Goal: Transaction & Acquisition: Purchase product/service

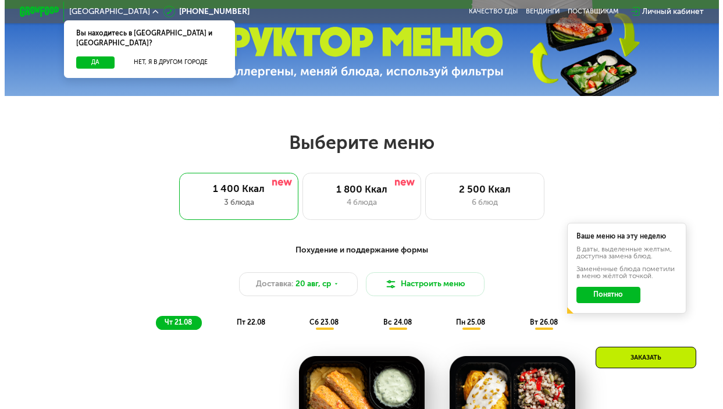
scroll to position [349, 0]
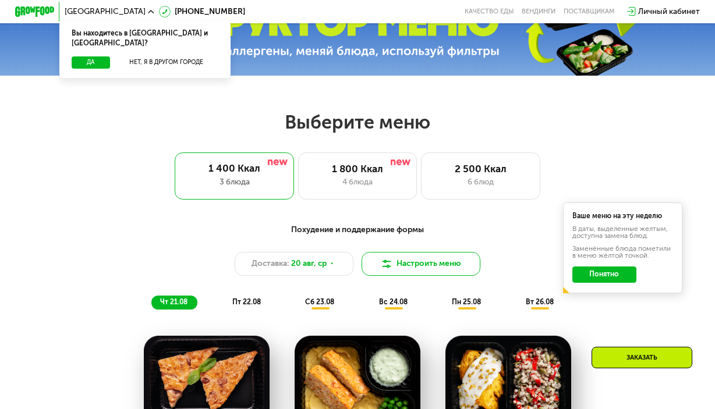
click at [395, 263] on button "Настроить меню" at bounding box center [420, 264] width 119 height 24
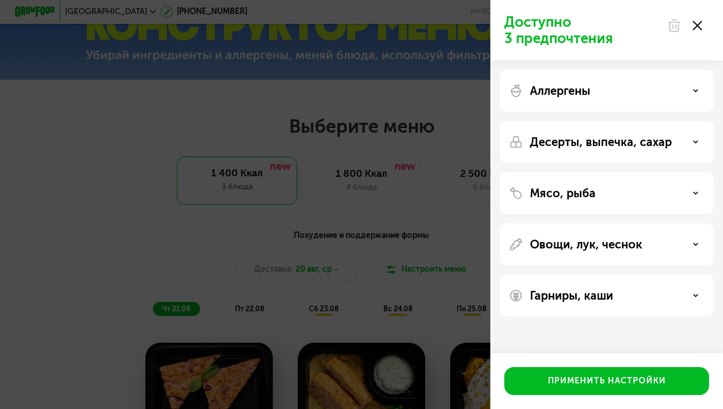
click at [557, 93] on p "Аллергены" at bounding box center [560, 91] width 61 height 14
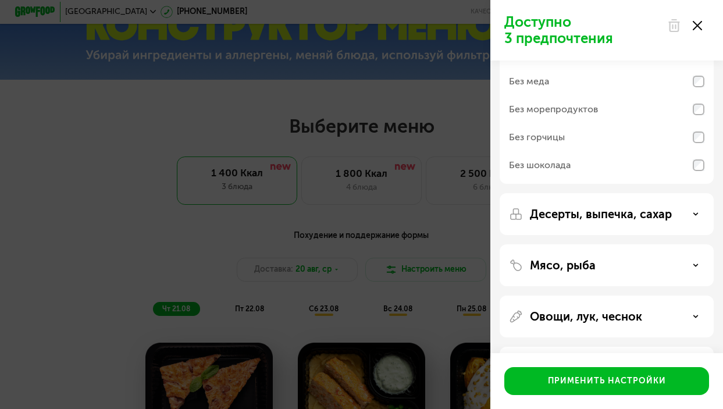
scroll to position [152, 0]
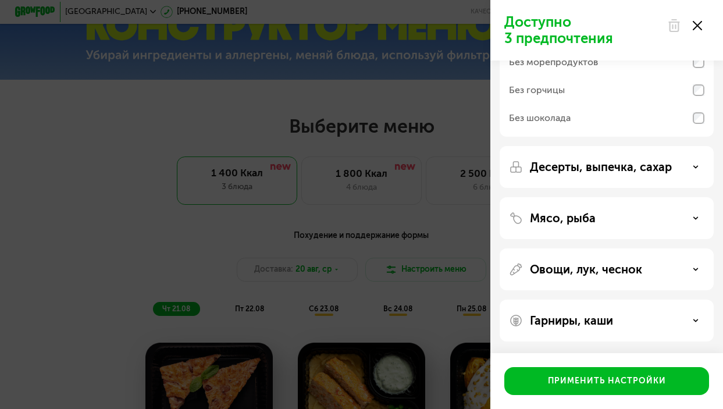
click at [560, 269] on p "Овощи, лук, чеснок" at bounding box center [586, 269] width 112 height 14
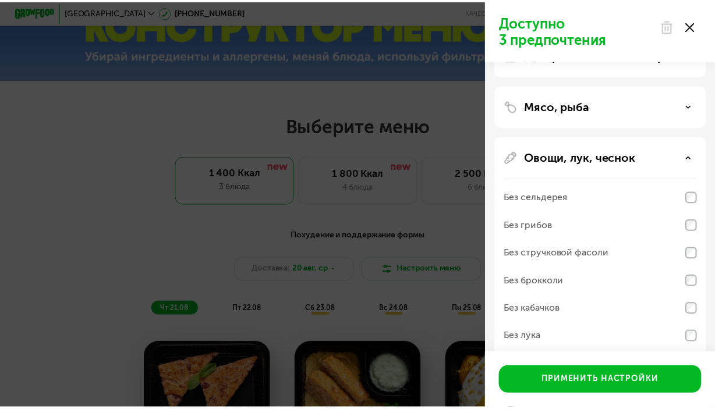
scroll to position [269, 0]
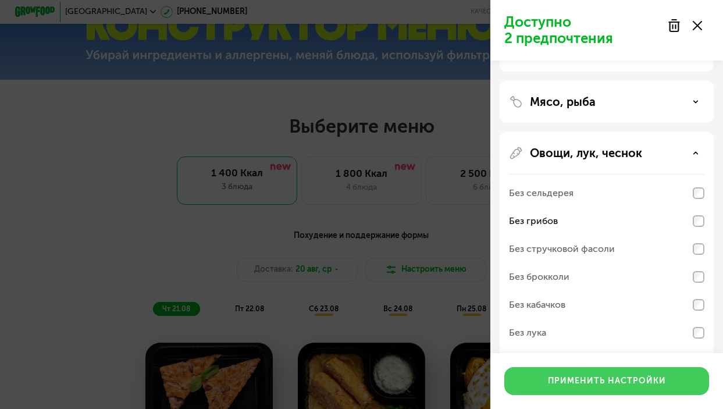
click at [633, 377] on div "Применить настройки" at bounding box center [607, 381] width 118 height 12
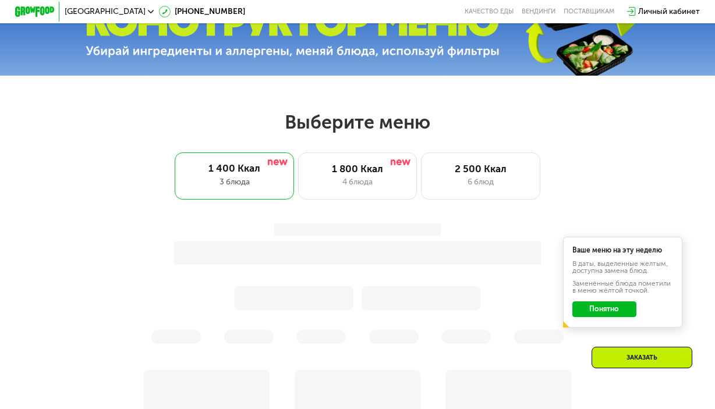
click at [595, 317] on button "Понятно" at bounding box center [604, 309] width 65 height 16
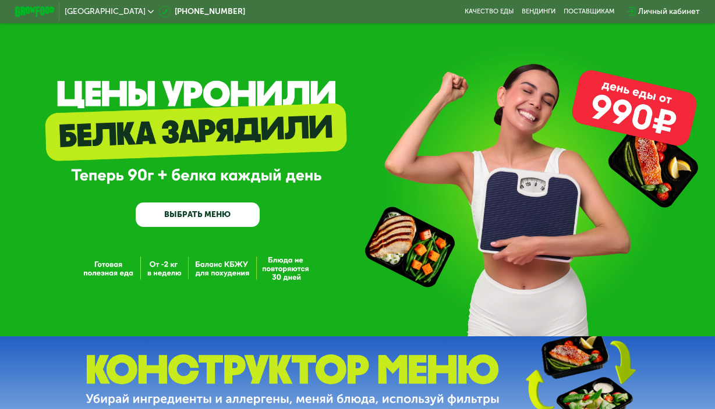
scroll to position [0, 0]
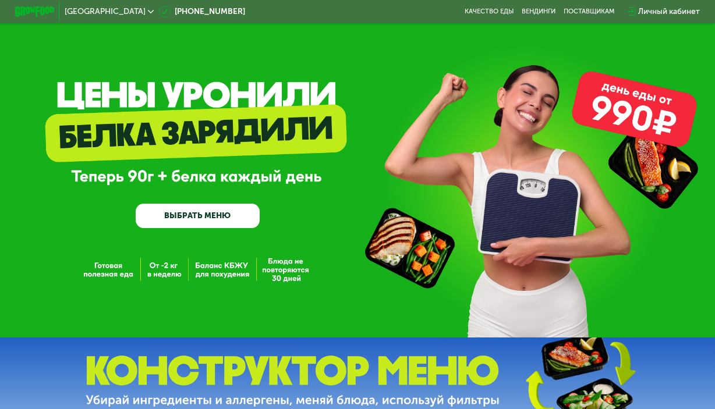
click at [80, 13] on span "Санкт-Петербург" at bounding box center [105, 12] width 81 height 8
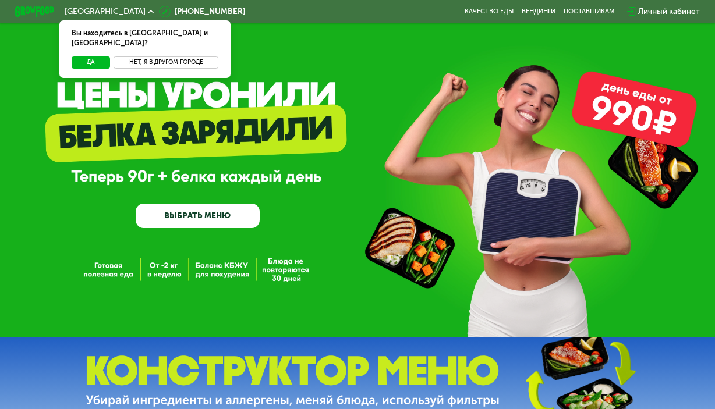
click at [131, 56] on button "Нет, я в другом городе" at bounding box center [165, 62] width 105 height 12
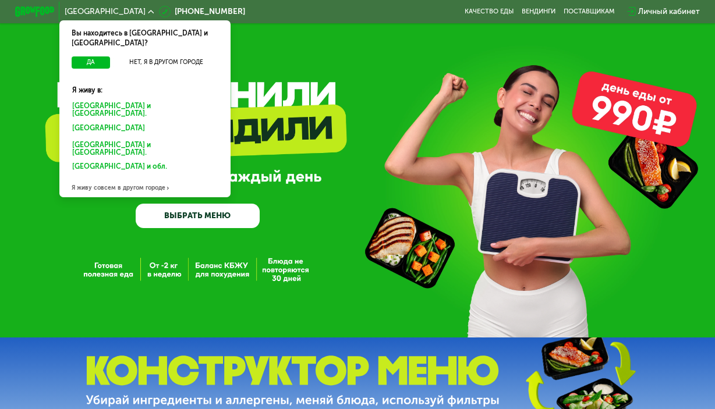
click at [84, 122] on div "Москве и обл." at bounding box center [143, 130] width 155 height 16
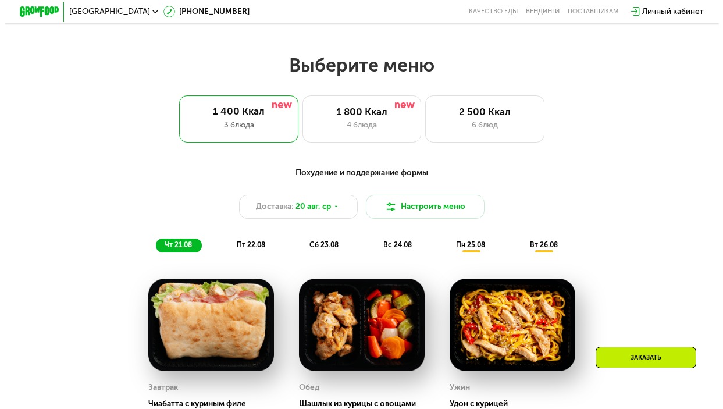
scroll to position [407, 0]
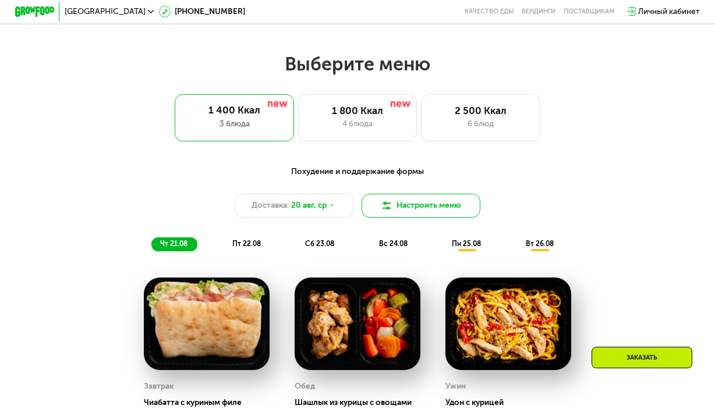
click at [400, 215] on button "Настроить меню" at bounding box center [420, 206] width 119 height 24
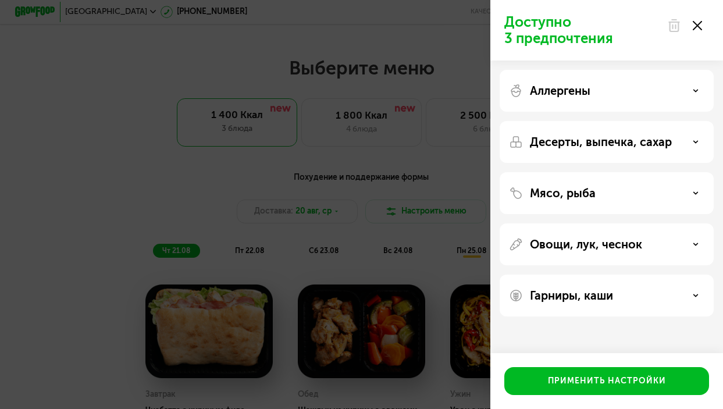
click at [595, 275] on div "Овощи, лук, чеснок" at bounding box center [607, 296] width 214 height 42
click at [586, 246] on p "Овощи, лук, чеснок" at bounding box center [586, 244] width 112 height 14
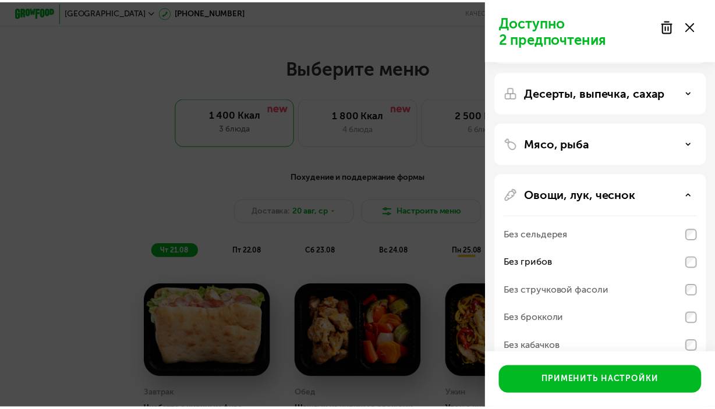
scroll to position [0, 0]
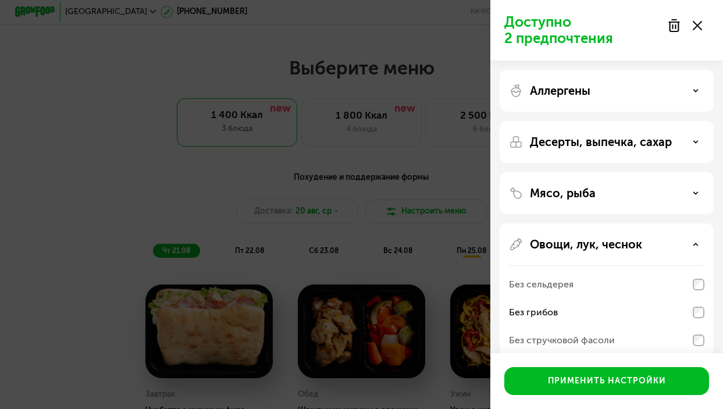
click at [586, 141] on p "Десерты, выпечка, сахар" at bounding box center [601, 142] width 142 height 14
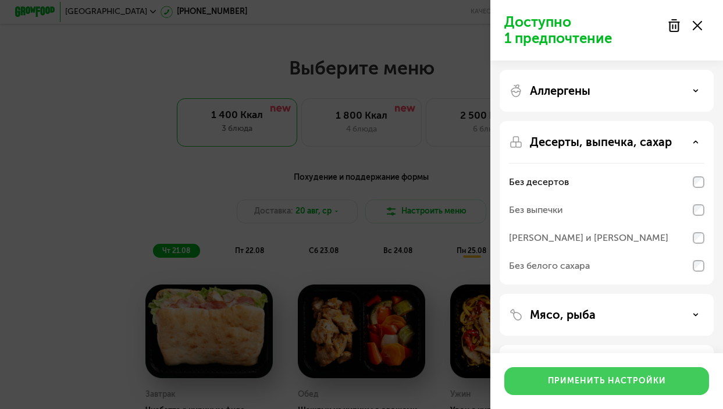
click at [592, 378] on div "Применить настройки" at bounding box center [607, 381] width 118 height 12
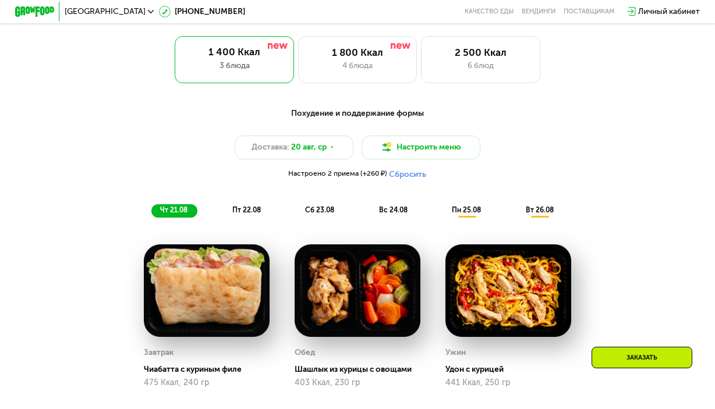
scroll to position [407, 0]
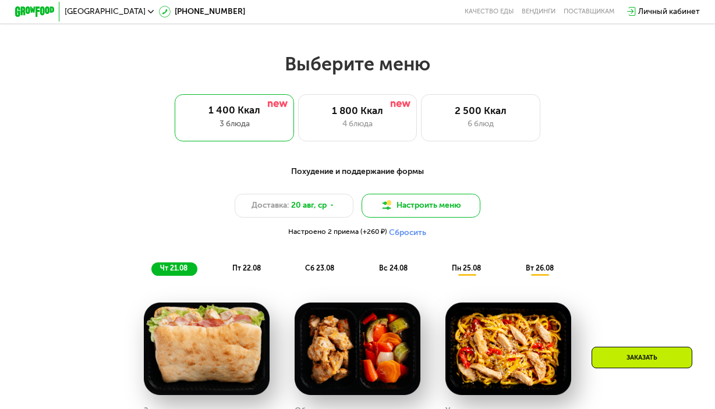
click at [423, 210] on button "Настроить меню" at bounding box center [420, 206] width 119 height 24
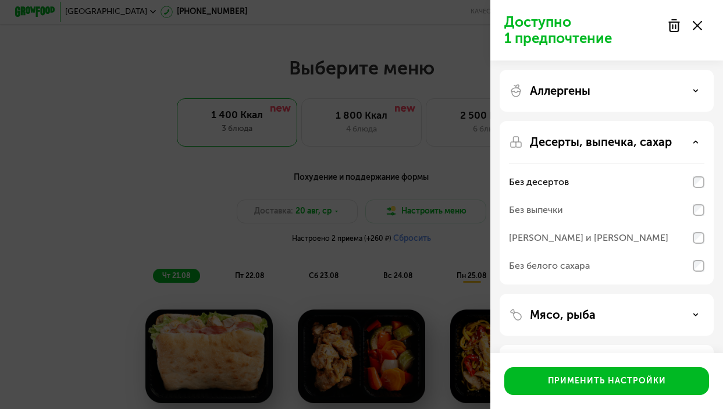
click at [555, 93] on p "Аллергены" at bounding box center [560, 91] width 61 height 14
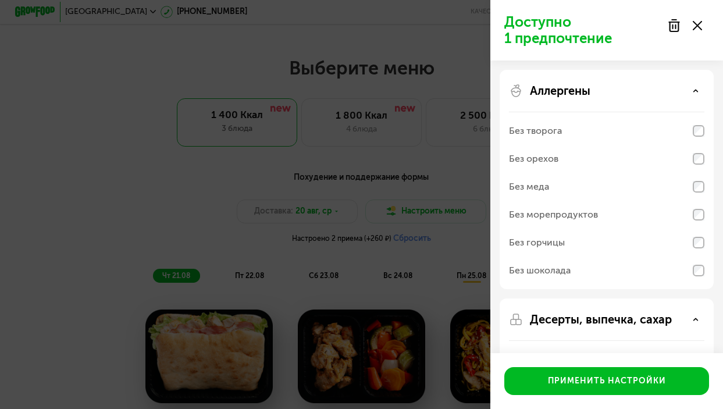
click at [562, 87] on p "Аллергены" at bounding box center [560, 91] width 61 height 14
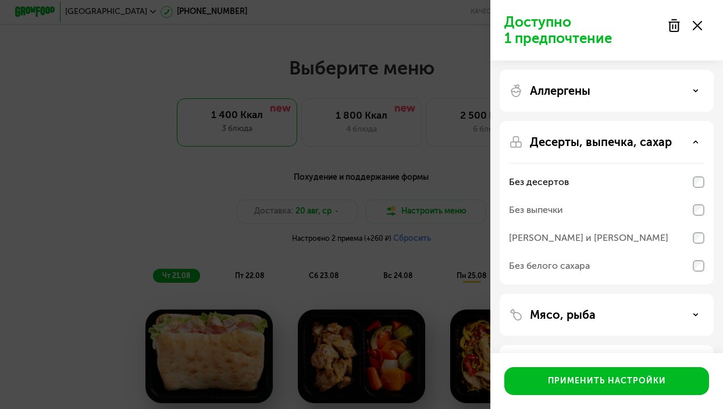
click at [693, 204] on div "Без выпечки" at bounding box center [607, 210] width 196 height 28
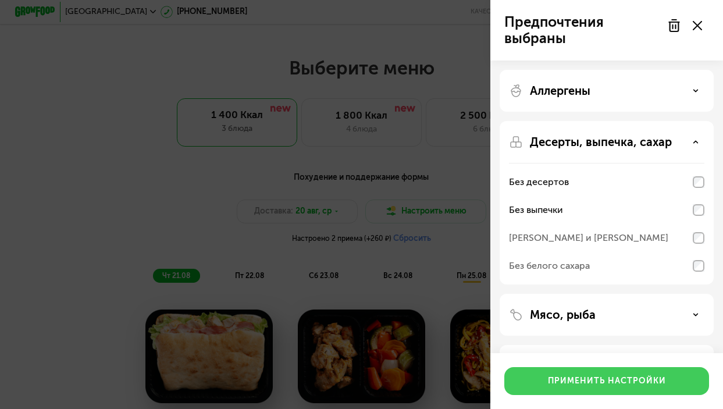
click at [622, 386] on div "Применить настройки" at bounding box center [607, 381] width 118 height 12
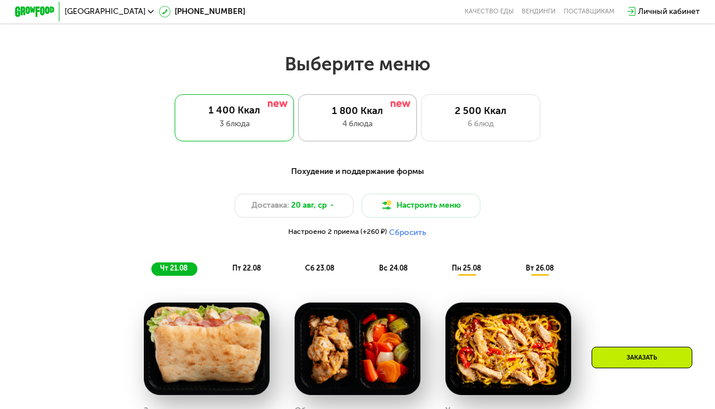
drag, startPoint x: 370, startPoint y: 134, endPoint x: 357, endPoint y: 138, distance: 13.3
click at [421, 138] on div "1 800 Ккал 4 блюда" at bounding box center [480, 118] width 119 height 48
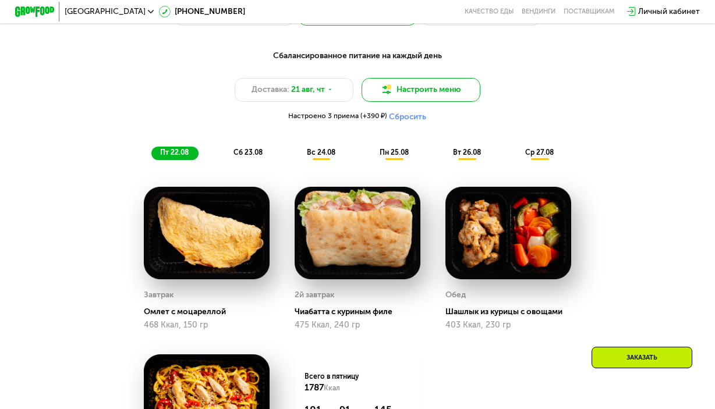
scroll to position [524, 0]
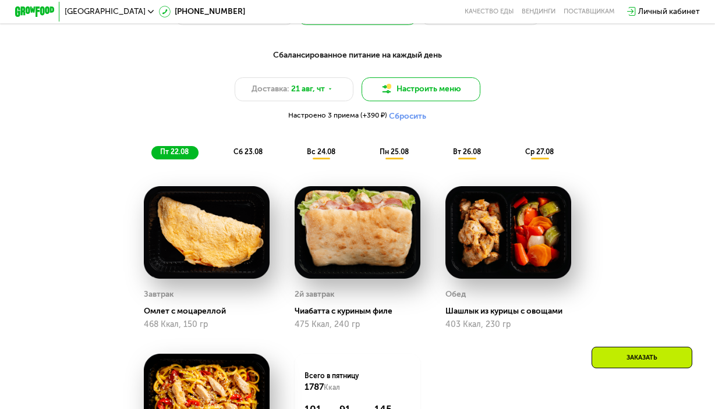
click at [429, 101] on button "Настроить меню" at bounding box center [420, 89] width 119 height 24
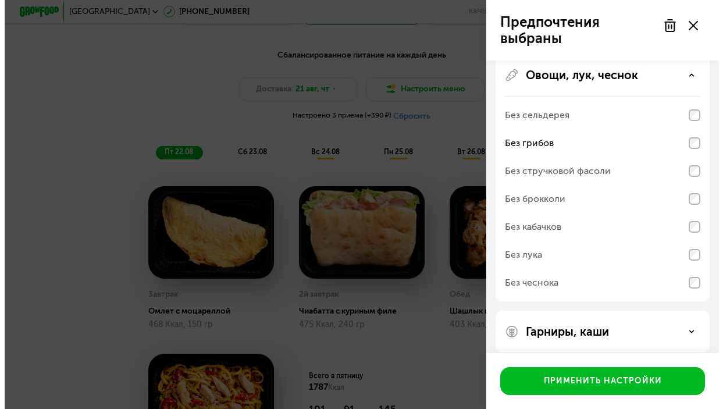
scroll to position [302, 0]
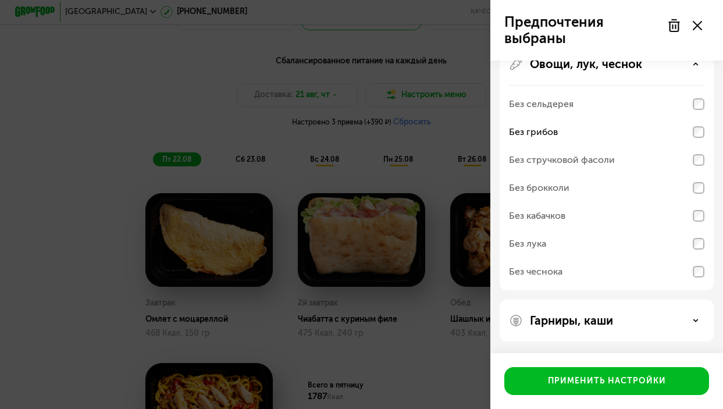
click at [604, 66] on p "Овощи, лук, чеснок" at bounding box center [586, 64] width 112 height 14
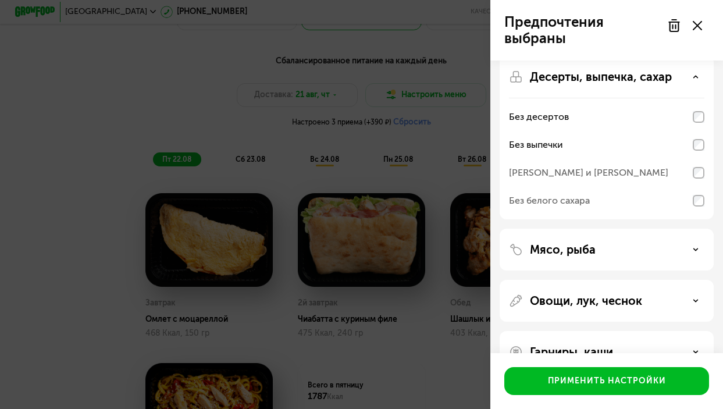
scroll to position [0, 0]
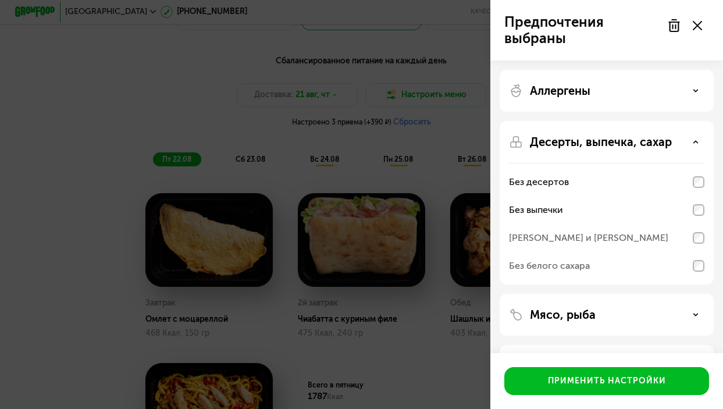
click at [584, 121] on div "Аллергены" at bounding box center [607, 203] width 214 height 164
click at [562, 140] on p "Десерты, выпечка, сахар" at bounding box center [601, 142] width 142 height 14
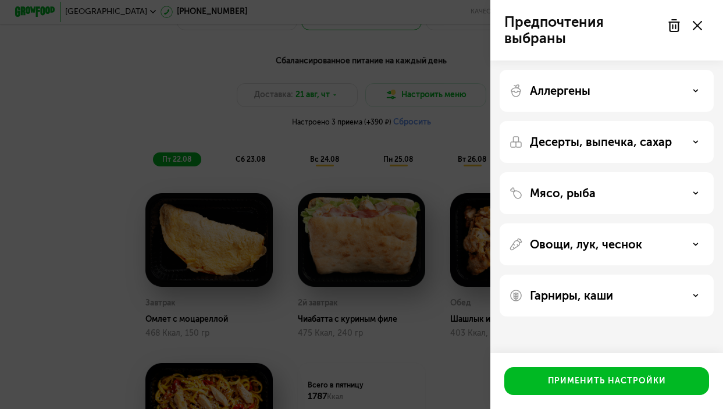
click at [573, 296] on p "Гарниры, каши" at bounding box center [571, 296] width 83 height 14
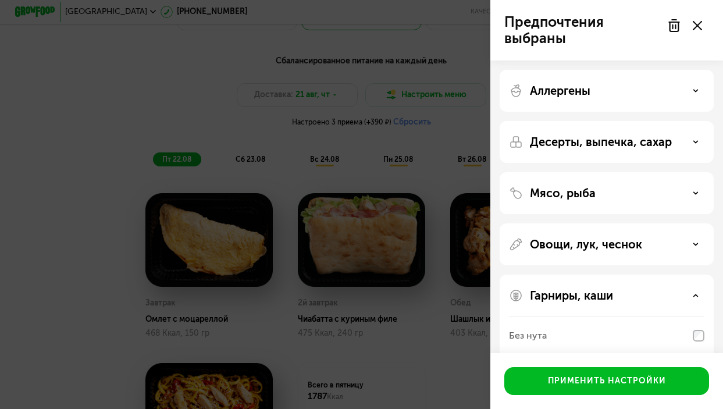
scroll to position [125, 0]
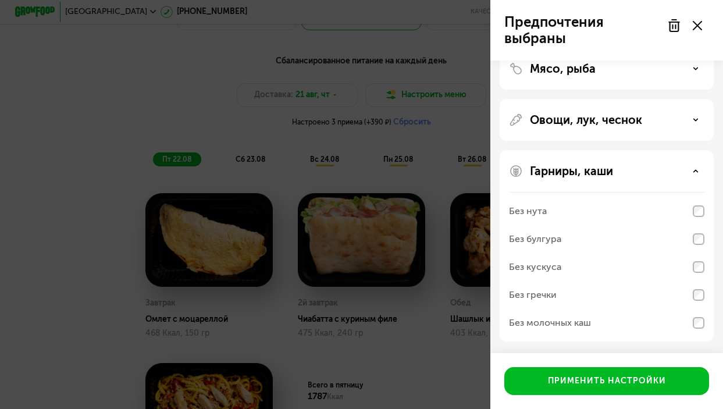
click at [574, 113] on p "Овощи, лук, чеснок" at bounding box center [586, 120] width 112 height 14
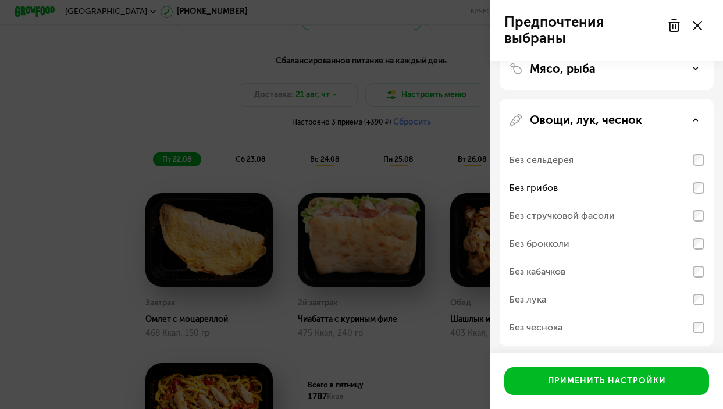
click at [558, 99] on div "Мясо, рыба" at bounding box center [607, 222] width 214 height 247
click at [557, 69] on p "Мясо, рыба" at bounding box center [563, 69] width 66 height 14
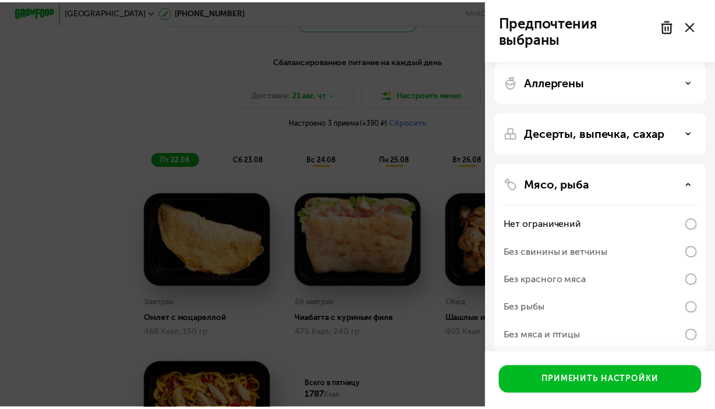
scroll to position [8, 0]
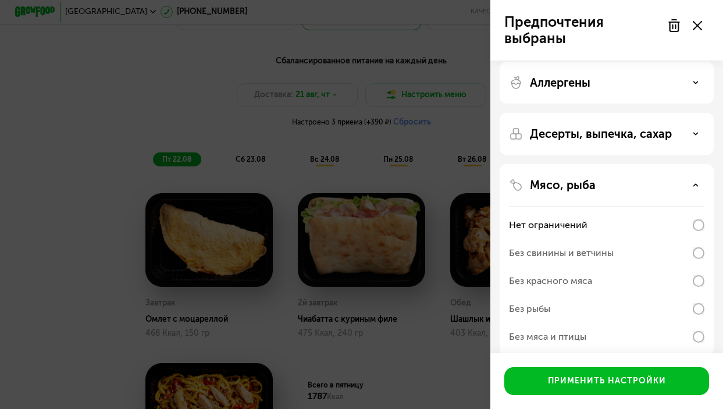
click at [616, 137] on p "Десерты, выпечка, сахар" at bounding box center [601, 134] width 142 height 14
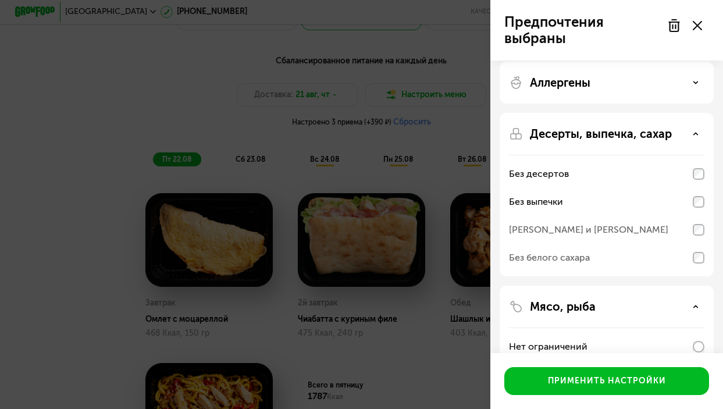
click at [80, 119] on div "Предпочтения выбраны Аллергены Десерты, выпечка, сахар Без десертов Без выпечки…" at bounding box center [361, 204] width 723 height 409
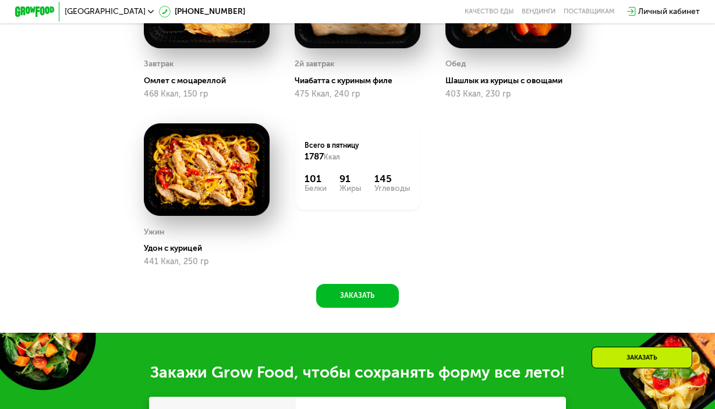
scroll to position [757, 0]
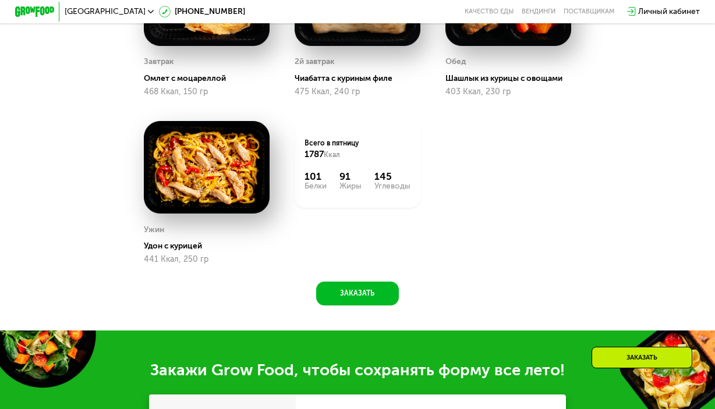
click at [350, 182] on div "91" at bounding box center [350, 177] width 22 height 12
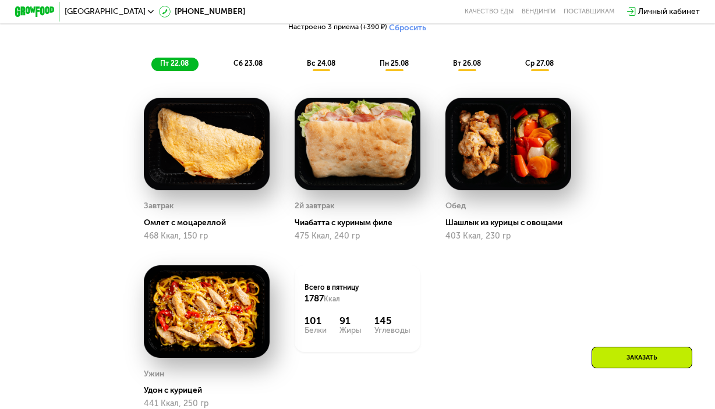
scroll to position [524, 0]
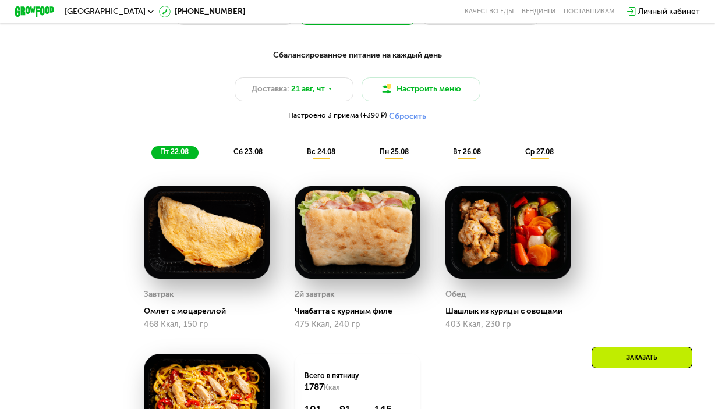
click at [324, 156] on span "вс 24.08" at bounding box center [321, 152] width 29 height 8
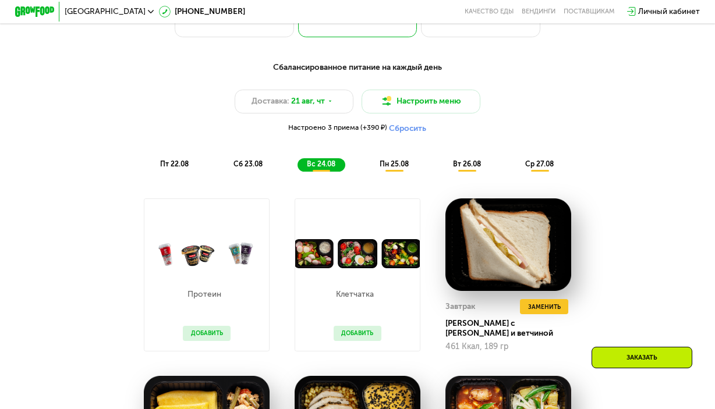
scroll to position [466, 0]
